Goal: Task Accomplishment & Management: Manage account settings

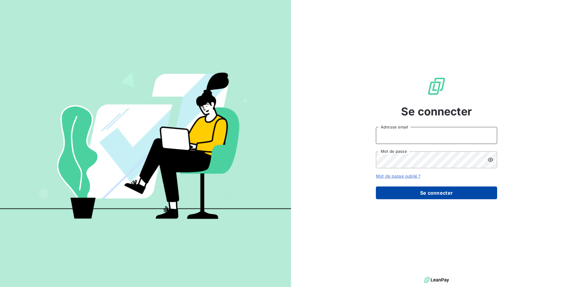
type input "[EMAIL_ADDRESS][DOMAIN_NAME]"
click at [419, 193] on button "Se connecter" at bounding box center [436, 192] width 121 height 13
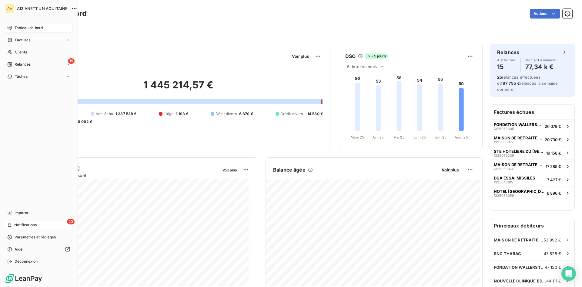
click at [18, 221] on div "20 Notifications" at bounding box center [39, 225] width 68 height 10
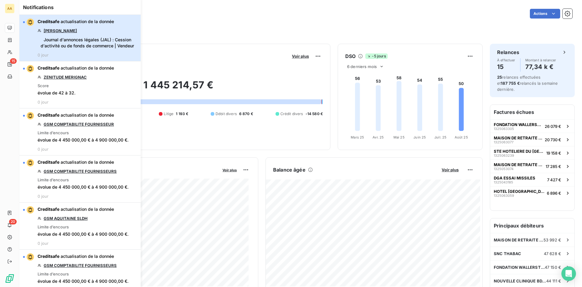
click at [64, 39] on span "Journal d'annonces légales (JAL) : Cession d'activité ou de fonds de commerce |…" at bounding box center [87, 43] width 99 height 12
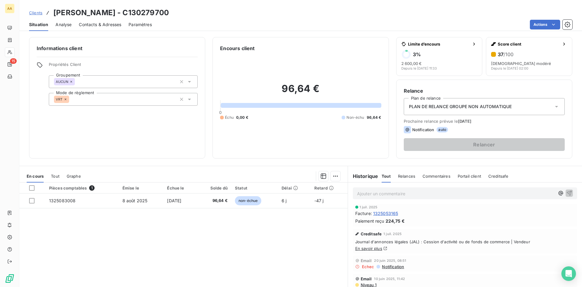
scroll to position [61, 0]
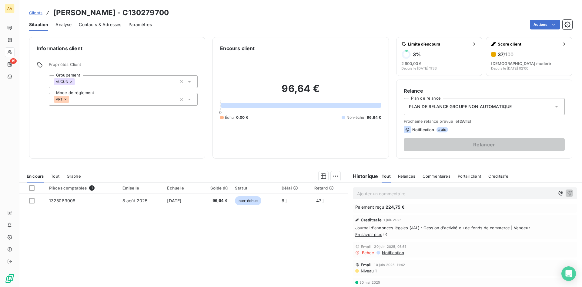
click at [368, 234] on link "En savoir plus" at bounding box center [368, 234] width 27 height 5
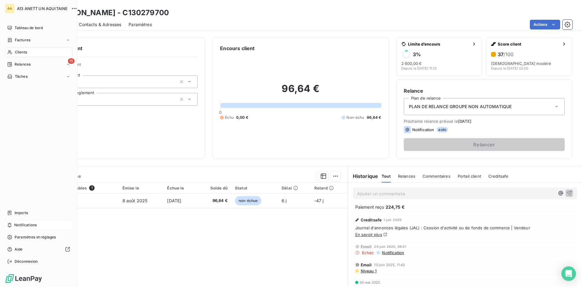
click at [28, 224] on span "Notifications" at bounding box center [25, 224] width 22 height 5
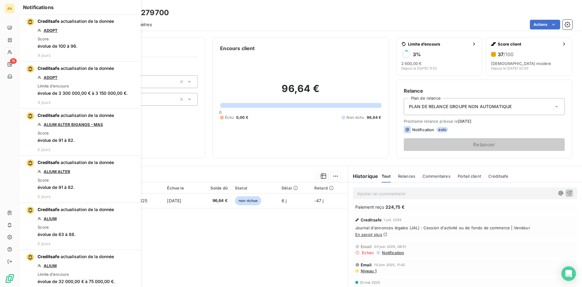
scroll to position [2051, 0]
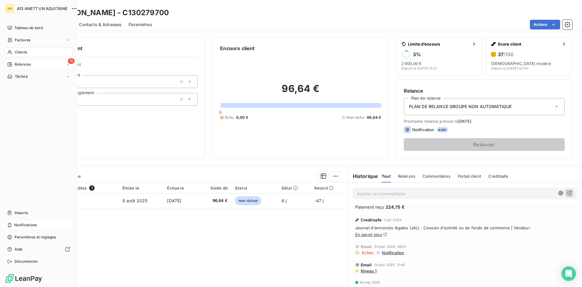
click at [19, 64] on span "Relances" at bounding box center [23, 64] width 16 height 5
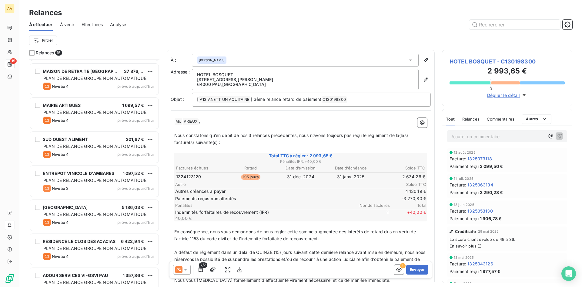
scroll to position [283, 0]
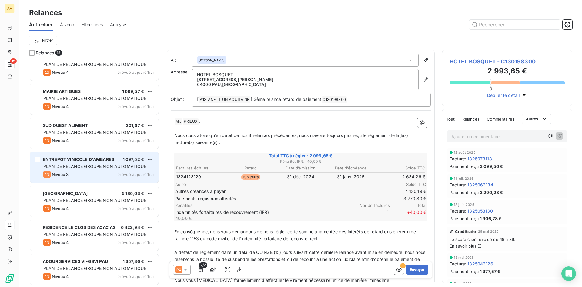
click at [97, 160] on span "ENTREPOT VINICOLE D'AMBARES" at bounding box center [79, 158] width 72 height 5
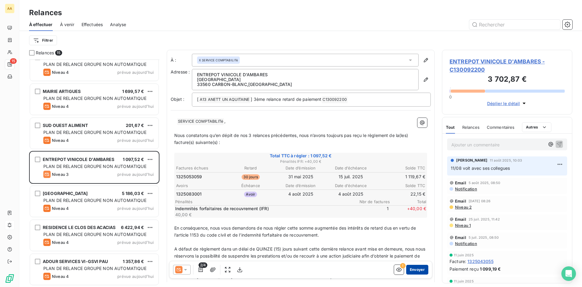
click at [417, 269] on button "Envoyer" at bounding box center [417, 269] width 22 height 10
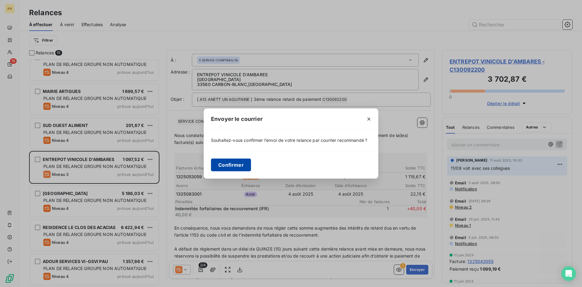
click at [225, 167] on button "Confirmer" at bounding box center [231, 164] width 40 height 13
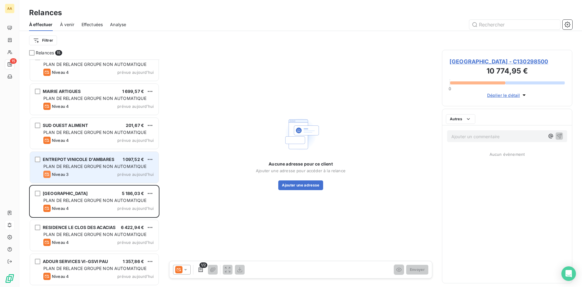
scroll to position [248, 0]
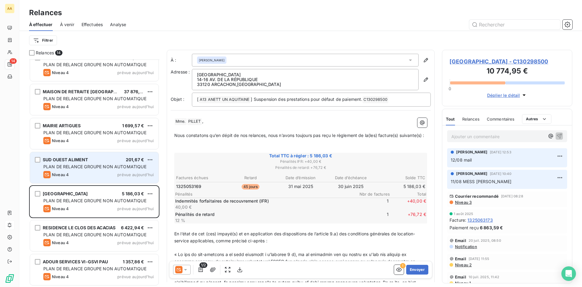
click at [106, 162] on div "SUD OUEST ALIMENT 201,67 € PLAN DE RELANCE GROUPE NON AUTOMATIQUE Niveau 4 prév…" at bounding box center [94, 167] width 129 height 31
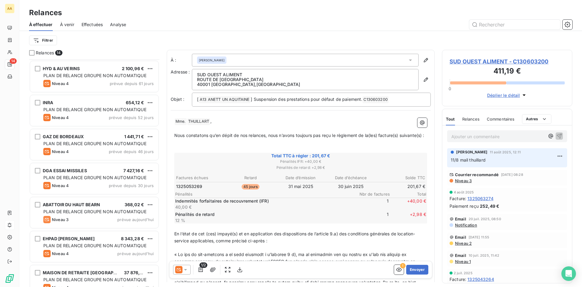
scroll to position [67, 0]
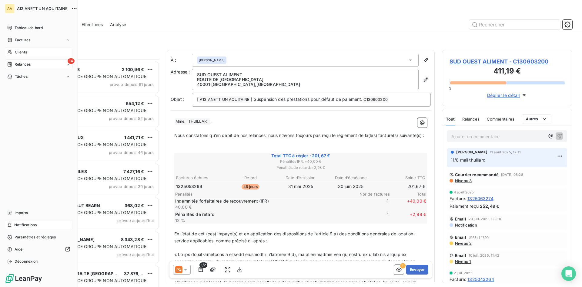
click at [26, 53] on span "Clients" at bounding box center [21, 51] width 12 height 5
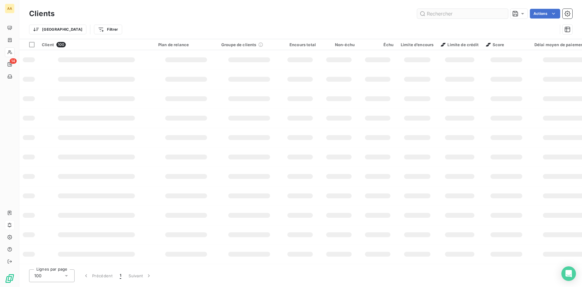
click at [440, 15] on input "text" at bounding box center [462, 14] width 91 height 10
type input "0687"
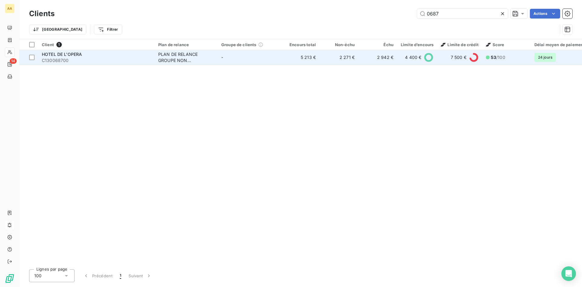
click at [164, 57] on div "PLAN DE RELANCE GROUPE NON AUTOMATIQUE" at bounding box center [186, 57] width 56 height 12
